Goal: Task Accomplishment & Management: Use online tool/utility

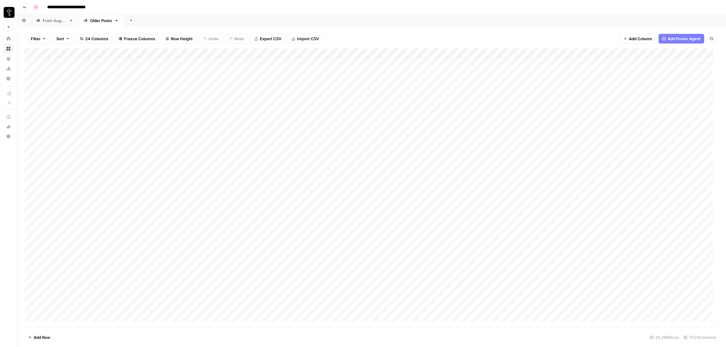
click at [57, 21] on div "From [DATE]" at bounding box center [55, 21] width 24 height 6
click at [40, 37] on span "Filter" at bounding box center [36, 39] width 10 height 6
click at [60, 70] on input "text" at bounding box center [71, 71] width 66 height 6
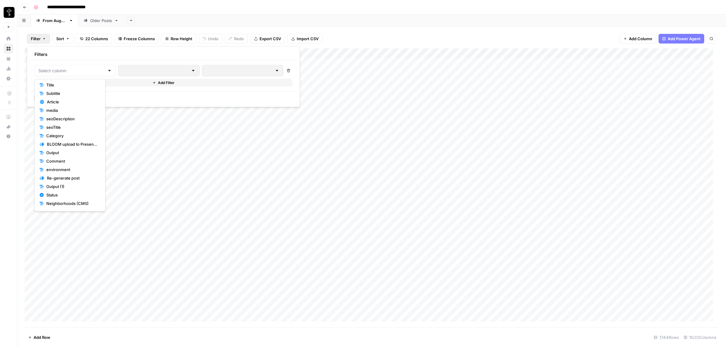
scroll to position [42, 0]
click at [62, 181] on span "Status" at bounding box center [72, 179] width 52 height 6
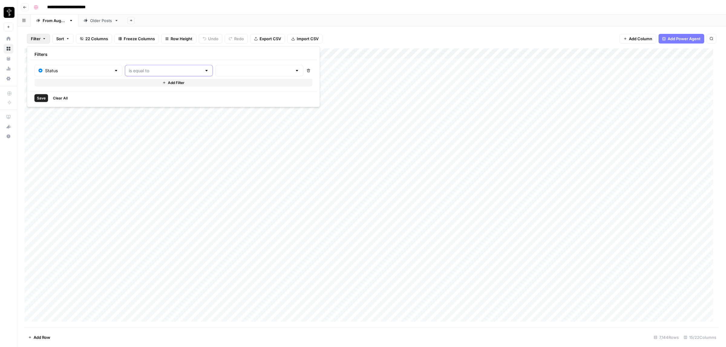
click at [141, 70] on input "text" at bounding box center [165, 71] width 73 height 6
click at [144, 96] on span "is not equal to" at bounding box center [152, 94] width 65 height 6
type input "is not equal to"
click at [223, 67] on div at bounding box center [259, 70] width 88 height 11
click at [218, 85] on span "Posted" at bounding box center [236, 86] width 58 height 6
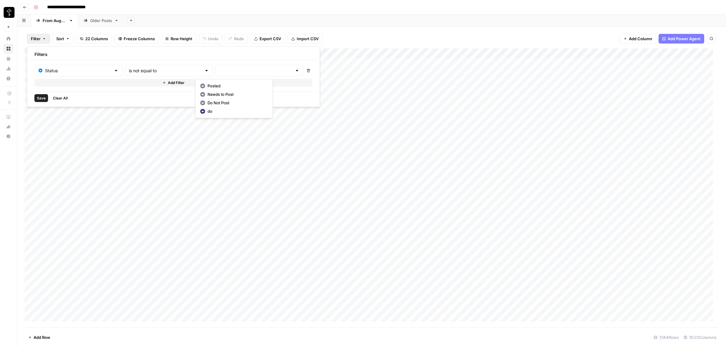
type input "Posted"
click at [169, 82] on span "Add Filter" at bounding box center [177, 82] width 17 height 5
click at [64, 86] on input "text" at bounding box center [74, 85] width 73 height 6
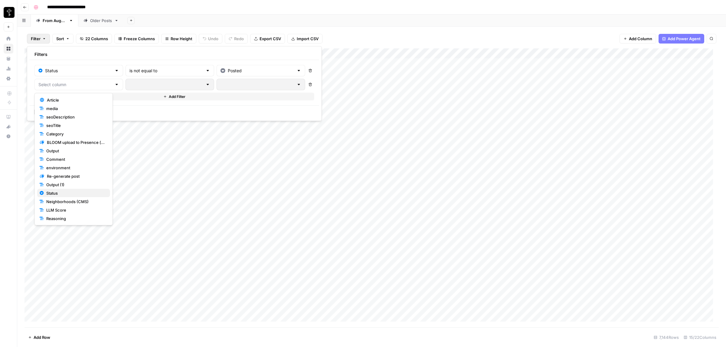
click at [62, 195] on span "Status" at bounding box center [75, 193] width 59 height 6
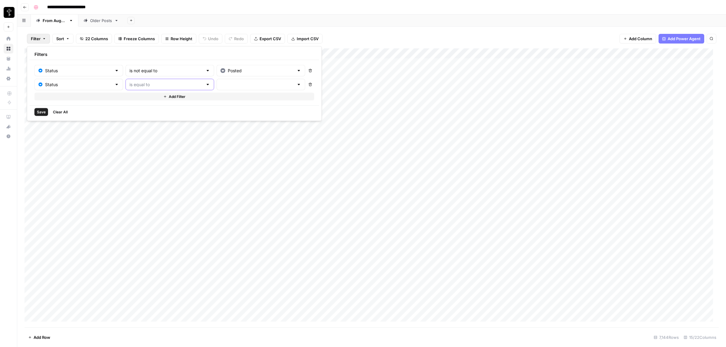
click at [149, 83] on input "text" at bounding box center [165, 85] width 73 height 6
click at [144, 109] on span "is not equal to" at bounding box center [153, 109] width 66 height 6
type input "is not equal to"
click at [220, 83] on input "text" at bounding box center [256, 85] width 73 height 6
click at [226, 106] on span "Needs to Post" at bounding box center [238, 109] width 58 height 6
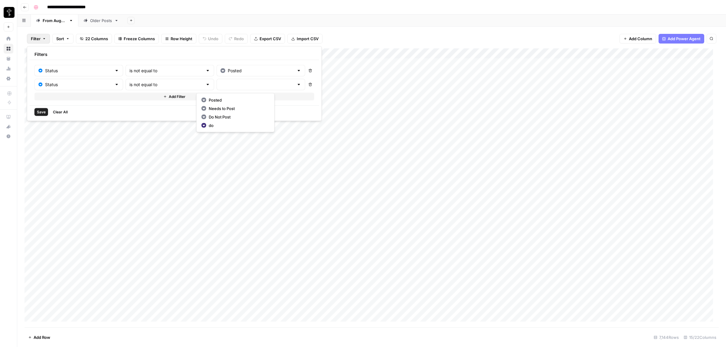
type input "Needs to Post"
click at [140, 94] on button "Add Filter" at bounding box center [174, 97] width 280 height 8
click at [70, 99] on input "text" at bounding box center [74, 99] width 73 height 6
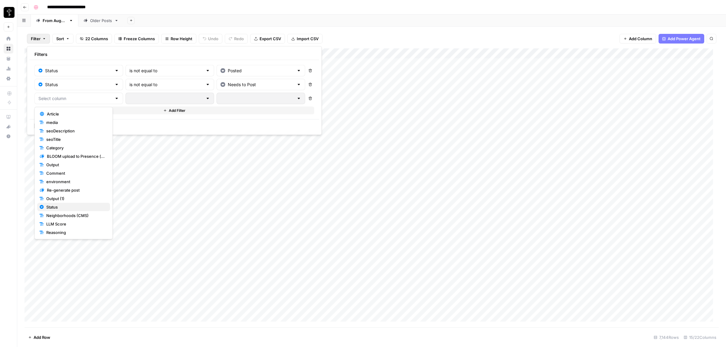
click at [64, 205] on span "Status" at bounding box center [75, 207] width 59 height 6
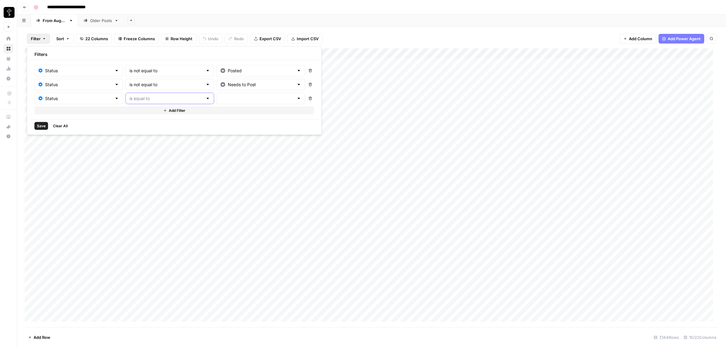
click at [146, 99] on input "text" at bounding box center [165, 99] width 73 height 6
click at [145, 125] on span "is not equal to" at bounding box center [153, 122] width 66 height 6
type input "is not equal to"
click at [221, 96] on input "text" at bounding box center [256, 99] width 73 height 6
click at [229, 129] on span "Do Not Post" at bounding box center [238, 131] width 58 height 6
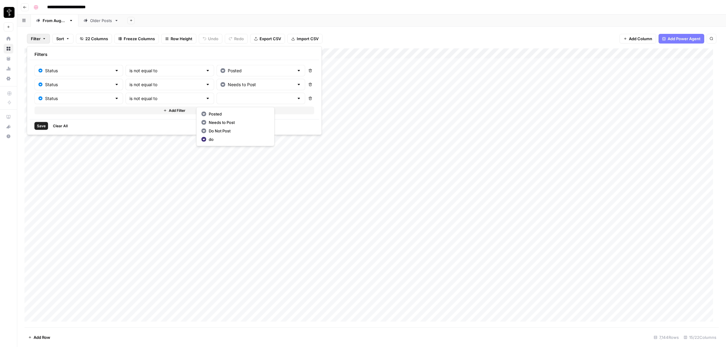
type input "Do Not Post"
click at [38, 125] on span "Save" at bounding box center [41, 125] width 9 height 5
